Goal: Check status: Check status

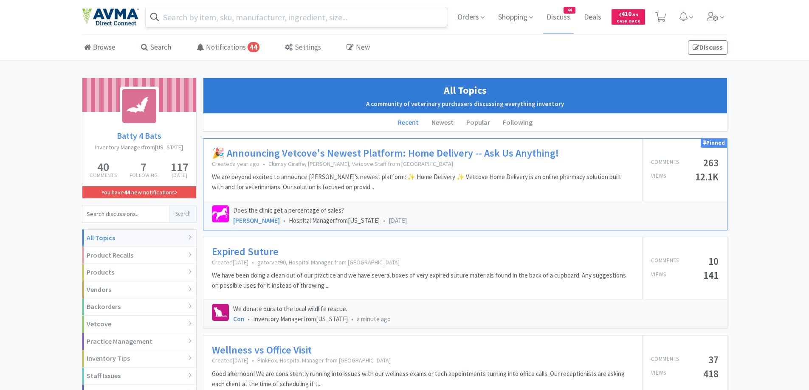
click at [257, 14] on input "text" at bounding box center [296, 17] width 301 height 20
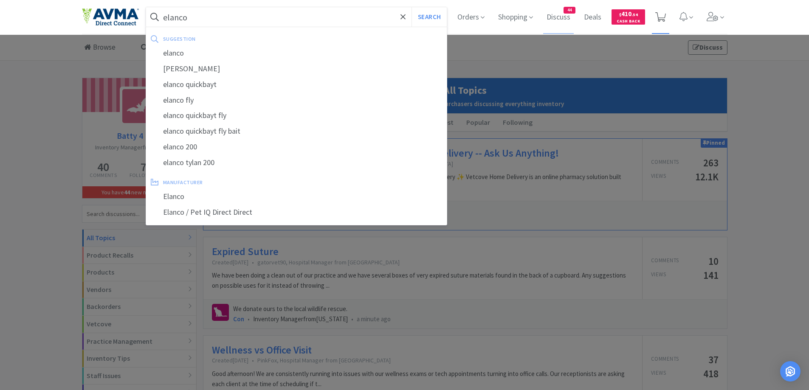
type input "elanco"
click at [411, 7] on button "Search" at bounding box center [428, 17] width 35 height 20
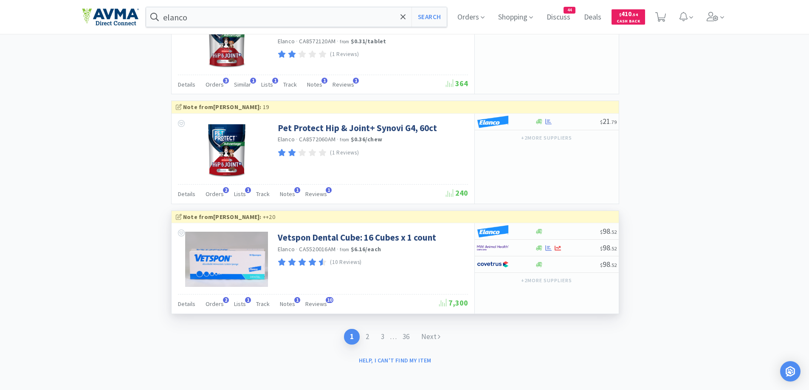
scroll to position [1644, 0]
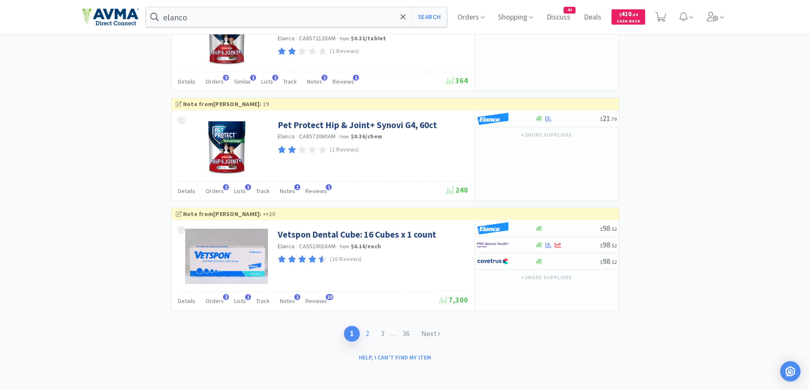
click at [363, 335] on link "2" at bounding box center [367, 334] width 15 height 16
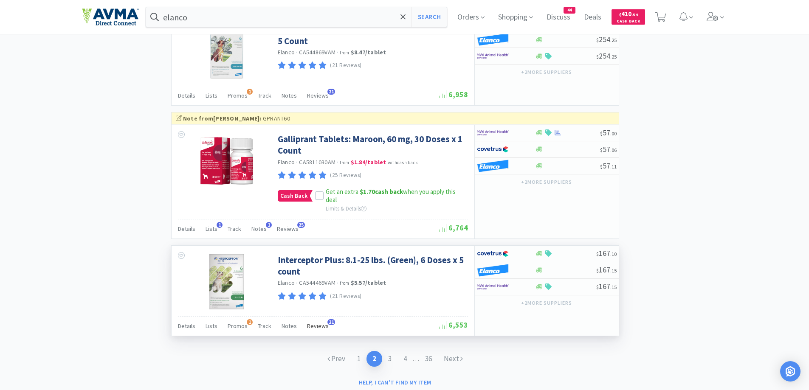
scroll to position [1483, 0]
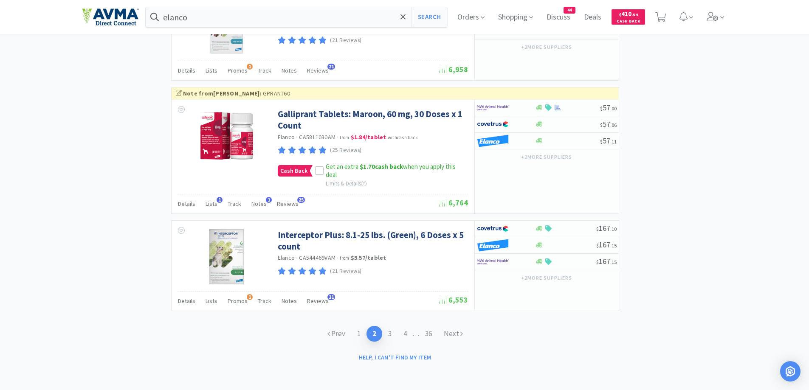
drag, startPoint x: 358, startPoint y: 336, endPoint x: 376, endPoint y: 323, distance: 22.2
click at [363, 333] on link "1" at bounding box center [358, 334] width 15 height 16
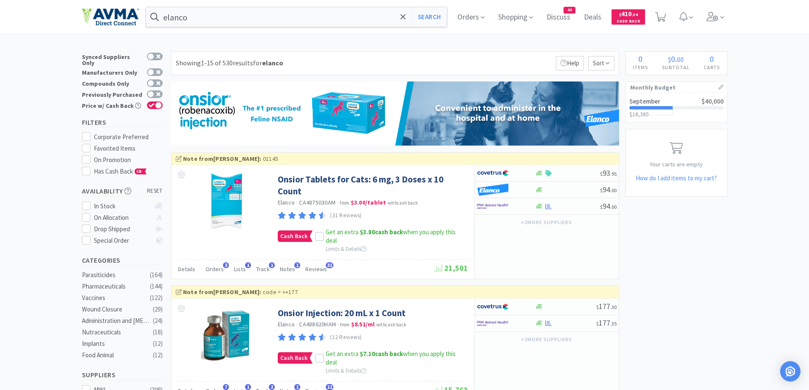
click at [458, 19] on span "Orders" at bounding box center [471, 17] width 34 height 34
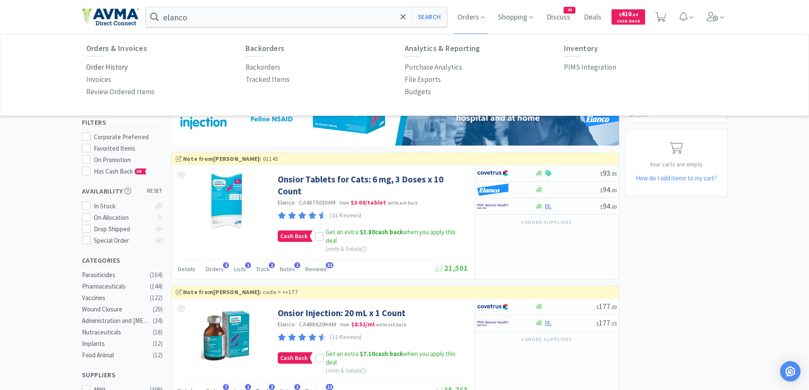
click at [101, 68] on p "Order History" at bounding box center [107, 67] width 42 height 11
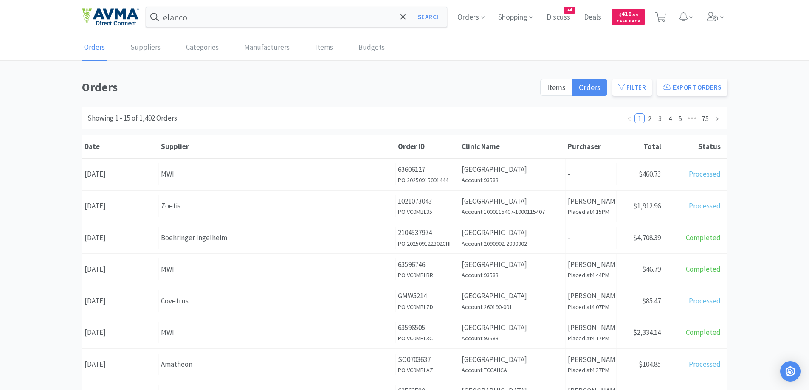
click at [748, 169] on div "Orders Items Orders Filter Export Orders Filters Filter Suppliers All Suppliers…" at bounding box center [404, 371] width 809 height 586
click at [762, 181] on div "Orders Items Orders Filter Export Orders Filters Filter Suppliers All Suppliers…" at bounding box center [404, 371] width 809 height 586
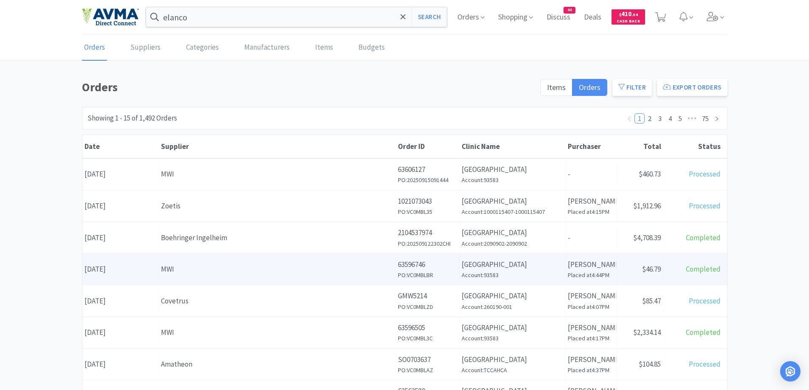
click at [263, 268] on div "MWI" at bounding box center [277, 269] width 232 height 11
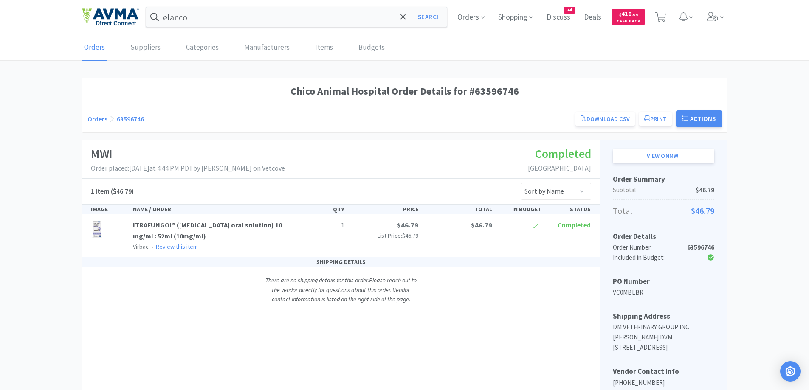
click at [94, 115] on link "Orders" at bounding box center [97, 119] width 20 height 8
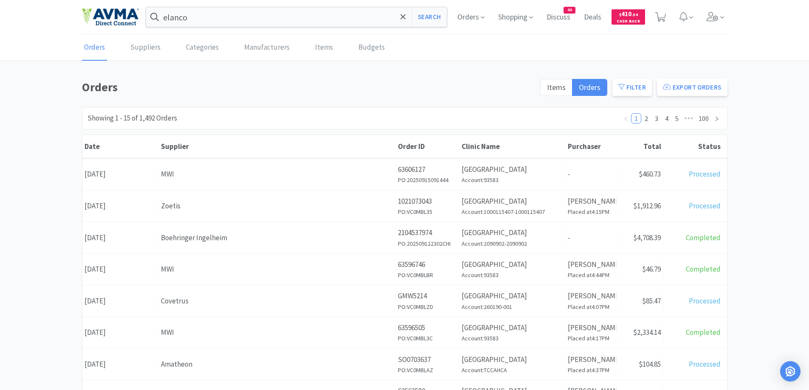
click at [768, 226] on div "Orders Items Orders Filter Export Orders Filters Filter Suppliers All Suppliers…" at bounding box center [404, 371] width 809 height 586
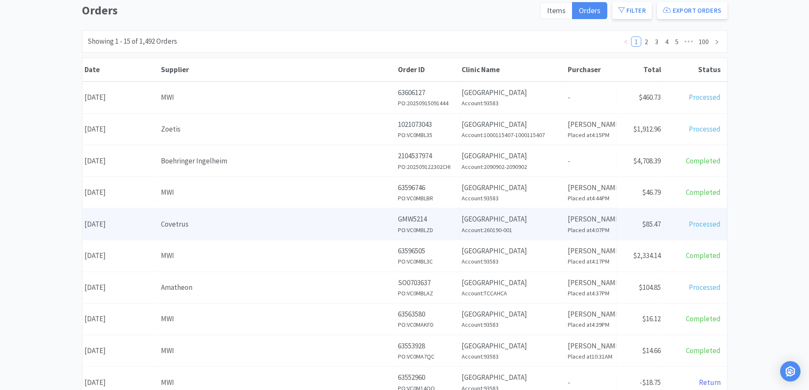
scroll to position [170, 0]
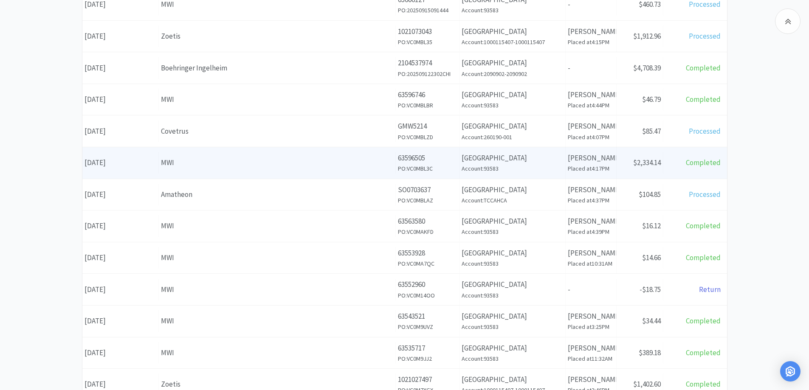
click at [206, 170] on div "Supplier MWI" at bounding box center [277, 163] width 237 height 22
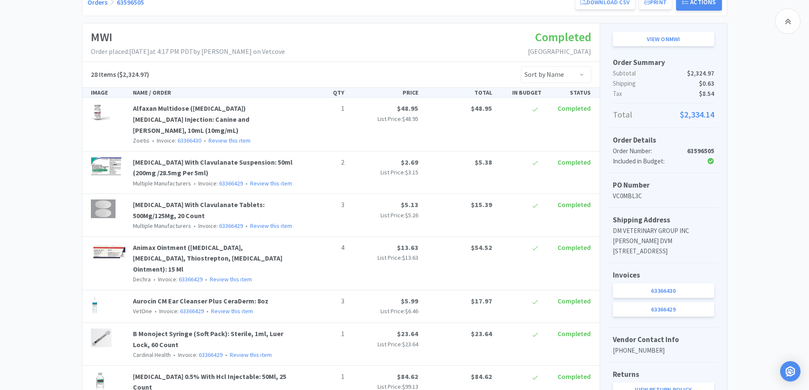
scroll to position [170, 0]
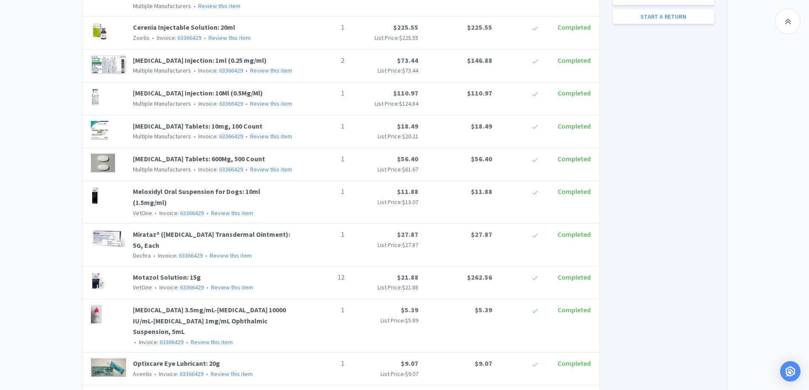
scroll to position [509, 0]
click at [50, 194] on div "Chico Animal Hospital Order Details for #63596505 Orders 63596505 Download CSV …" at bounding box center [404, 235] width 809 height 1334
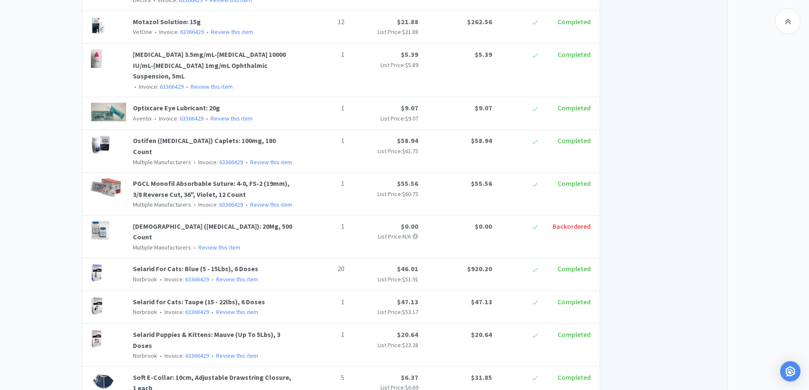
scroll to position [997, 0]
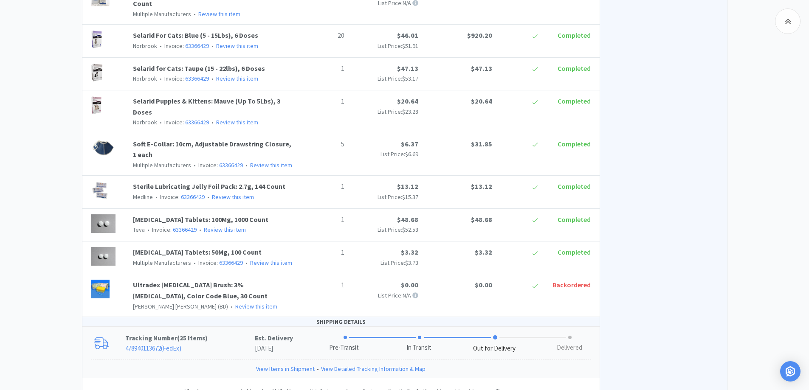
click at [217, 333] on p "Tracking Number ( 25 Items )" at bounding box center [189, 338] width 129 height 10
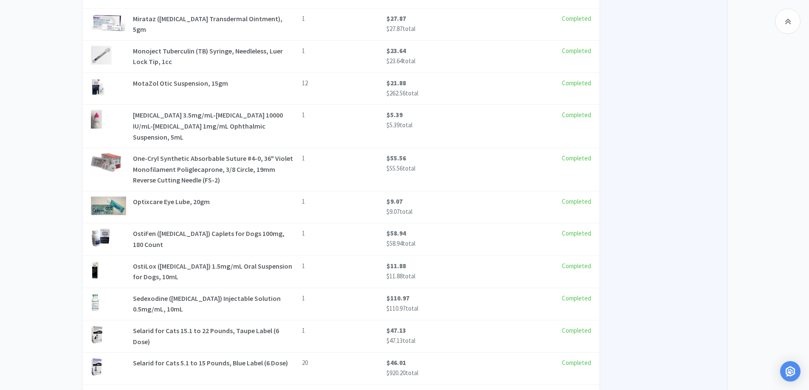
scroll to position [2101, 0]
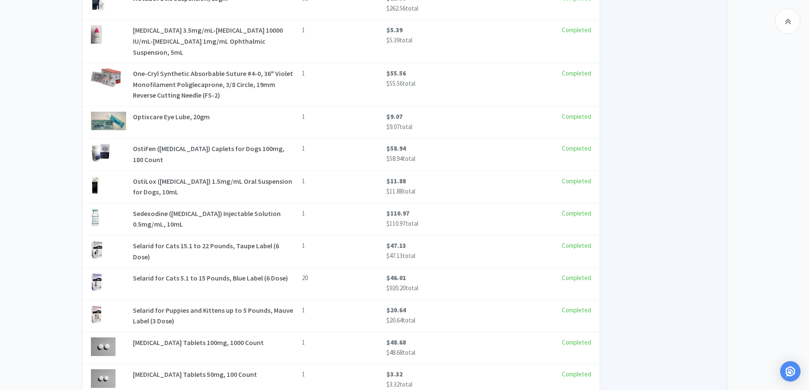
drag, startPoint x: 762, startPoint y: 71, endPoint x: 744, endPoint y: 2, distance: 71.0
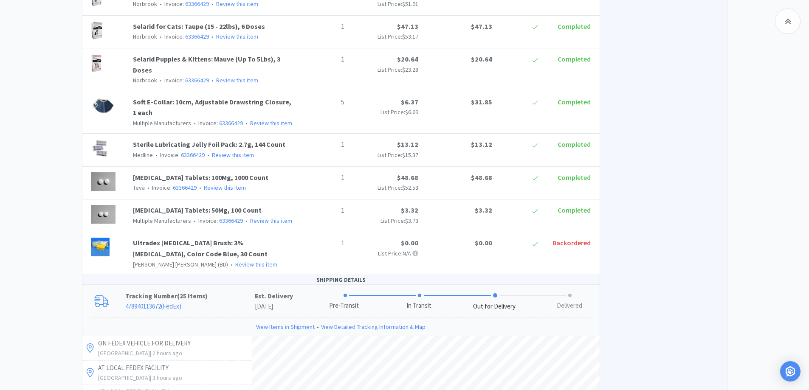
scroll to position [1184, 0]
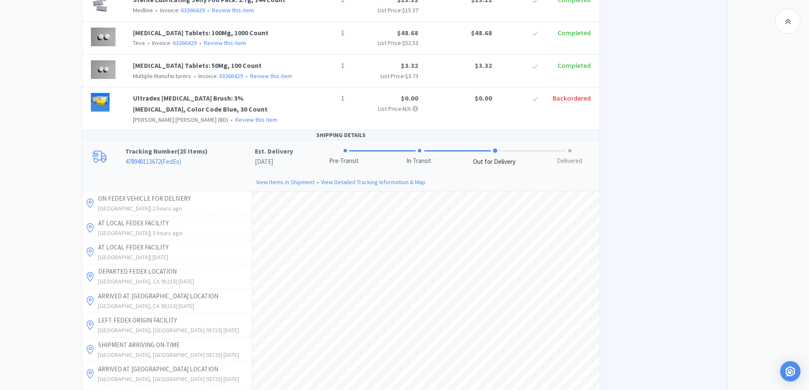
click at [69, 193] on div "Chico Animal Hospital Order Details for #63596505 Orders 63596505 Download CSV …" at bounding box center [404, 121] width 809 height 2456
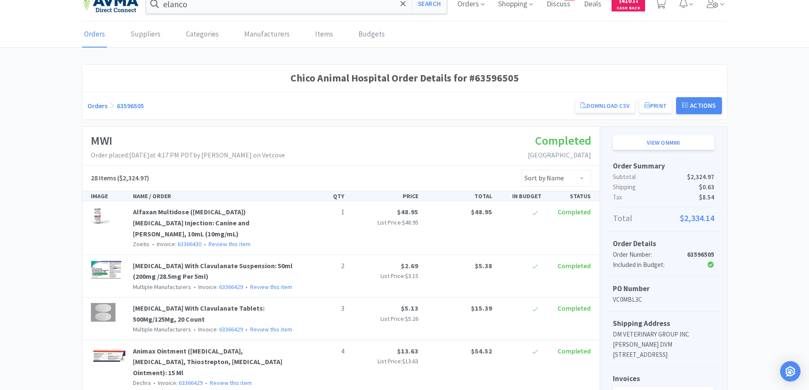
scroll to position [0, 0]
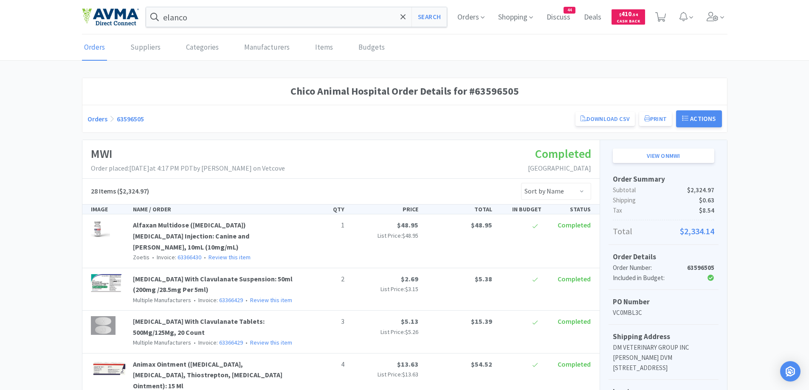
click at [99, 120] on link "Orders" at bounding box center [97, 119] width 20 height 8
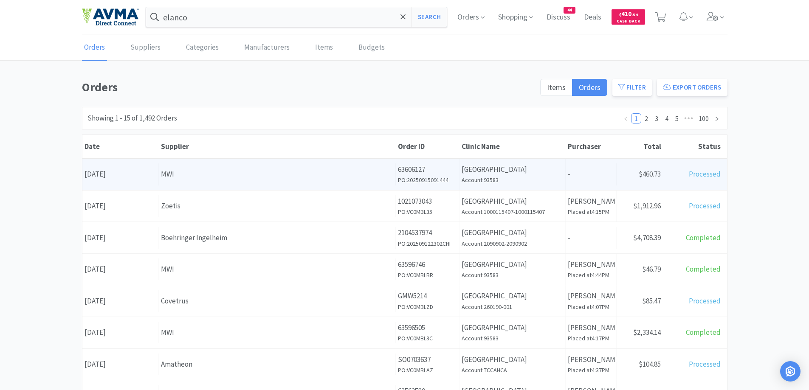
click at [251, 168] on div "Supplier MWI" at bounding box center [277, 174] width 237 height 22
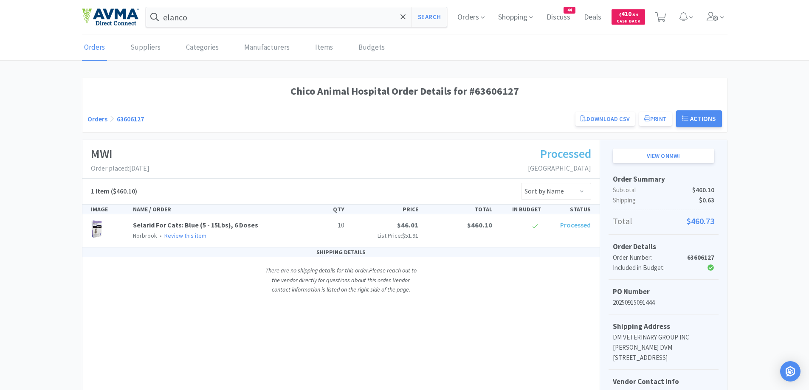
click at [99, 120] on link "Orders" at bounding box center [97, 119] width 20 height 8
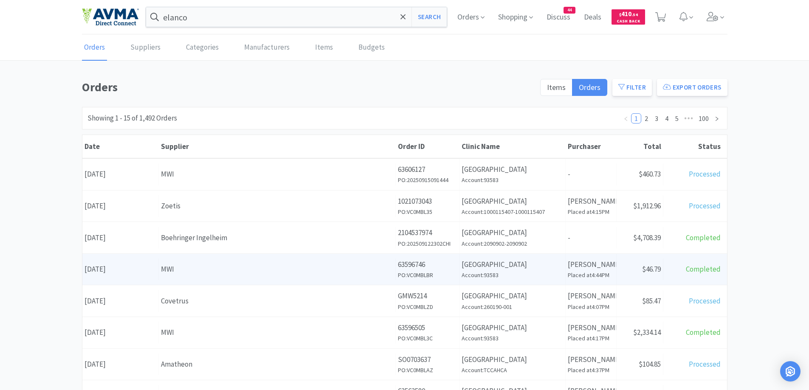
click at [214, 263] on div "Supplier MWI" at bounding box center [277, 269] width 237 height 22
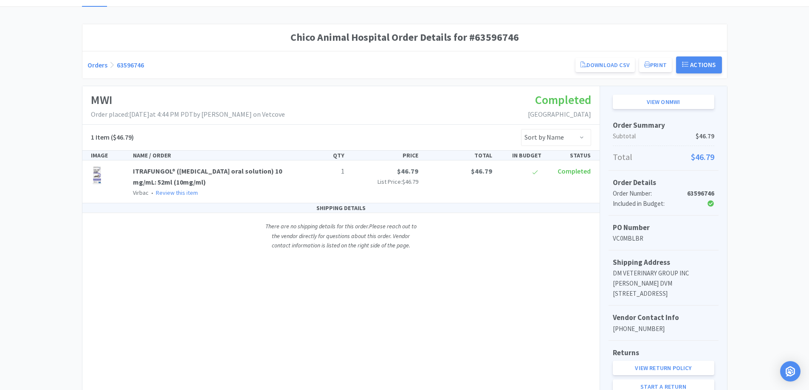
scroll to position [24, 0]
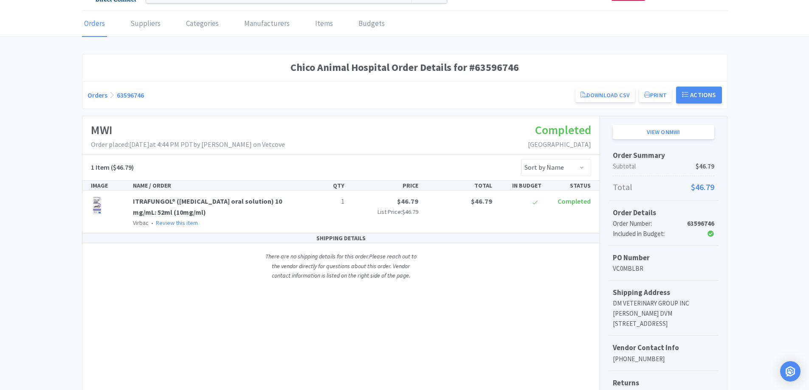
click at [777, 226] on div "Chico Animal Hospital Order Details for #63596746 Orders 63596746 Download CSV …" at bounding box center [404, 246] width 809 height 385
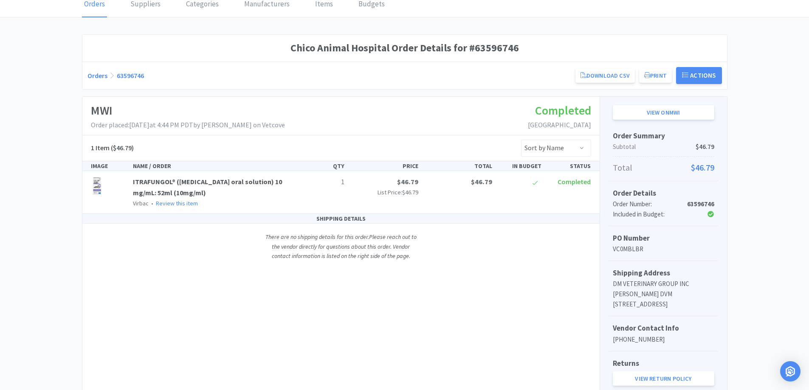
scroll to position [0, 0]
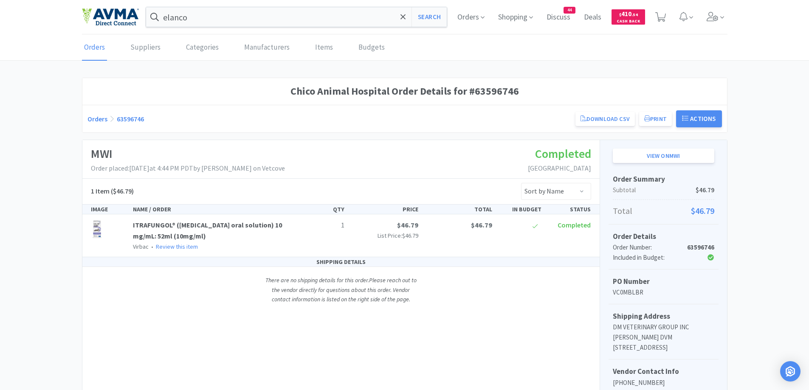
click at [94, 122] on link "Orders" at bounding box center [97, 119] width 20 height 8
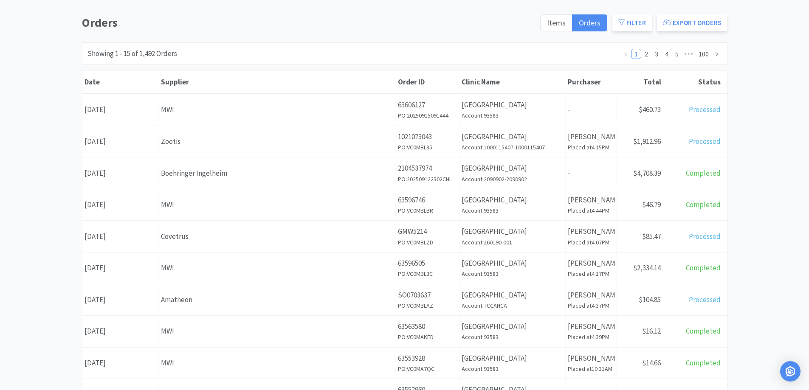
scroll to position [85, 0]
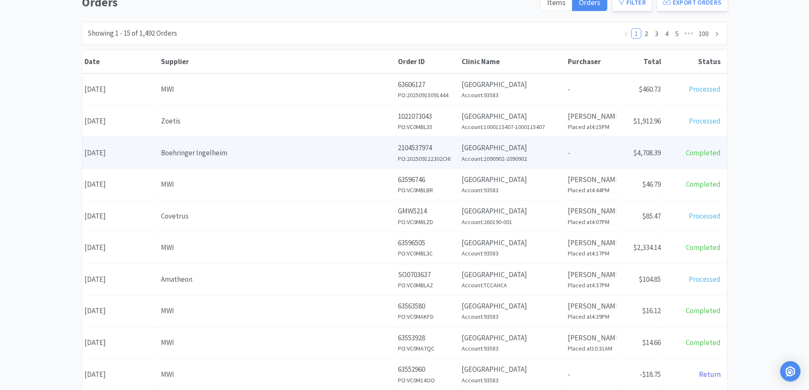
click at [247, 155] on div "Boehringer Ingelheim" at bounding box center [277, 152] width 232 height 11
